Goal: Task Accomplishment & Management: Complete application form

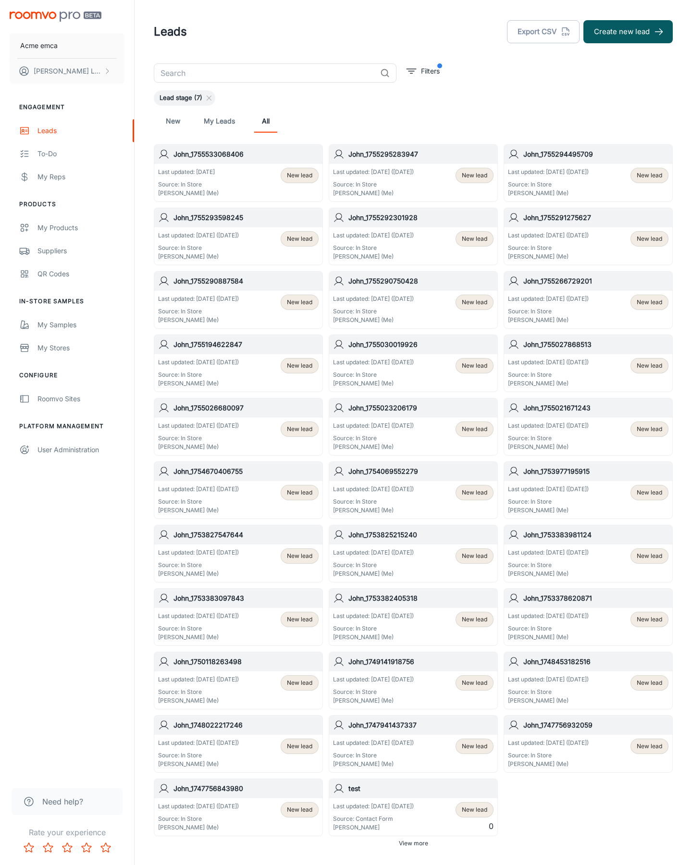
click at [628, 32] on button "Create new lead" at bounding box center [627, 31] width 89 height 23
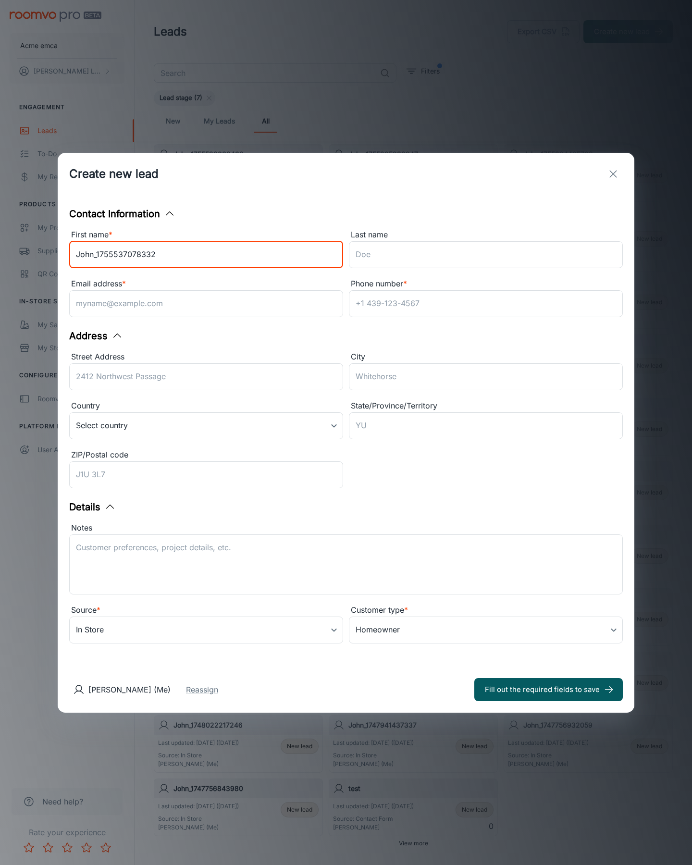
type input "John_1755537078332"
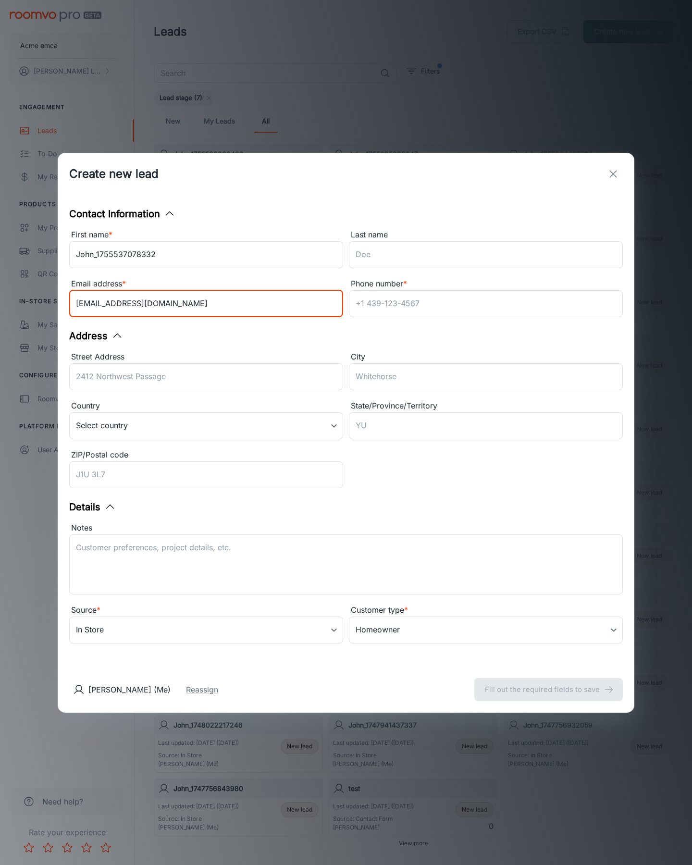
type input "[EMAIL_ADDRESS][DOMAIN_NAME]"
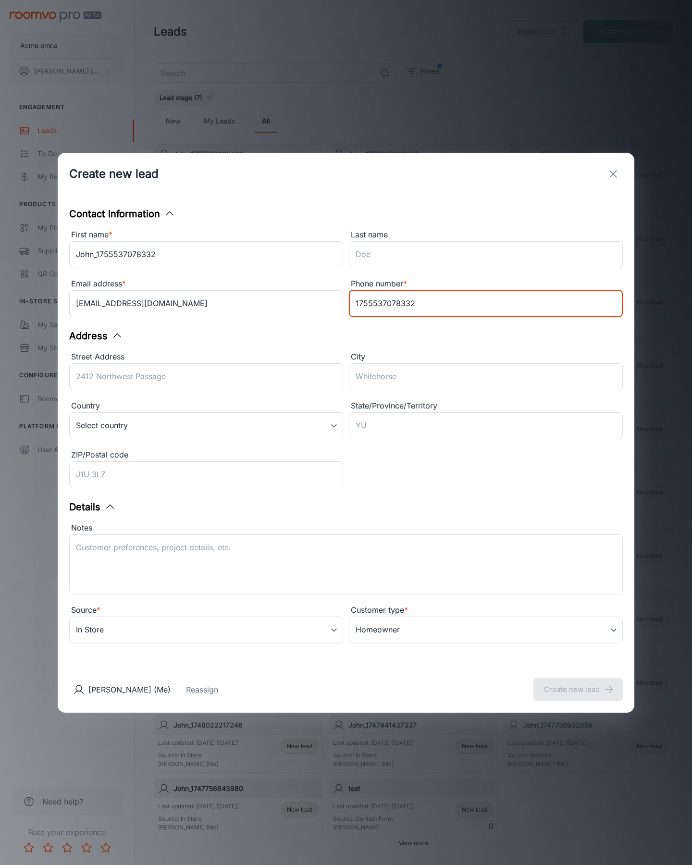
type input "1755537078332"
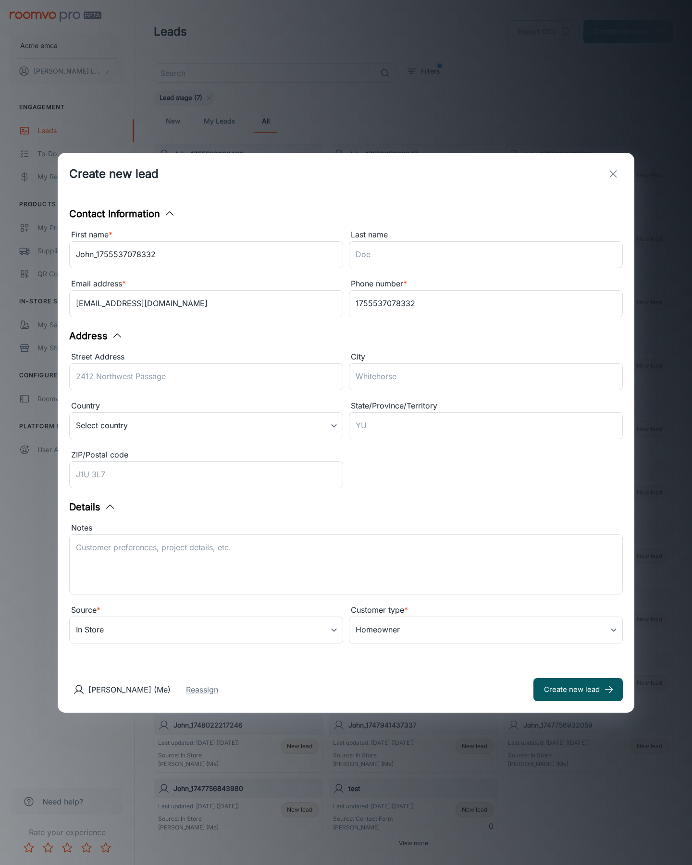
click at [578, 689] on button "Create new lead" at bounding box center [577, 689] width 89 height 23
